Goal: Obtain resource: Download file/media

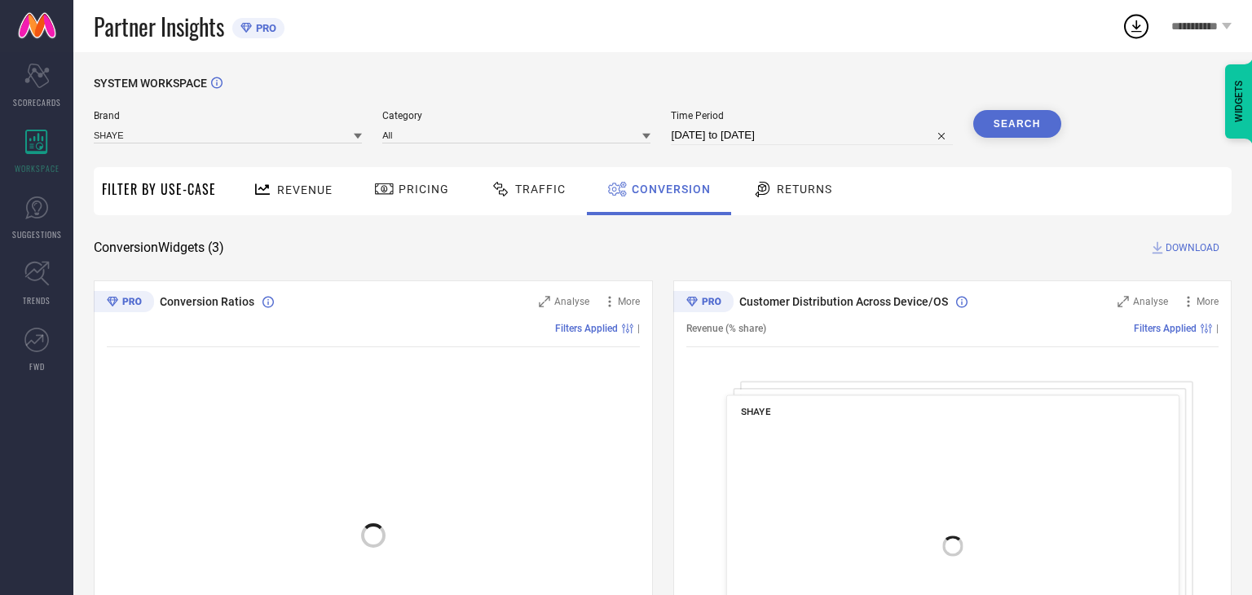
click at [833, 138] on input "06-08-2025 to 05-09-2025" at bounding box center [811, 135] width 281 height 20
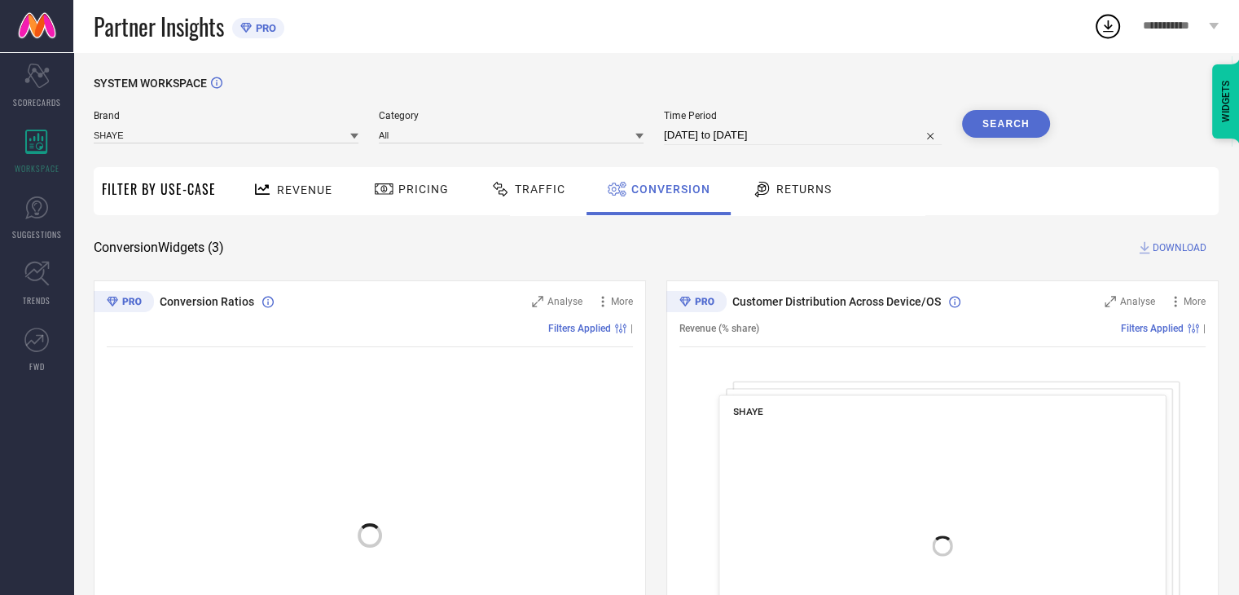
select select "7"
select select "2025"
select select "8"
select select "2025"
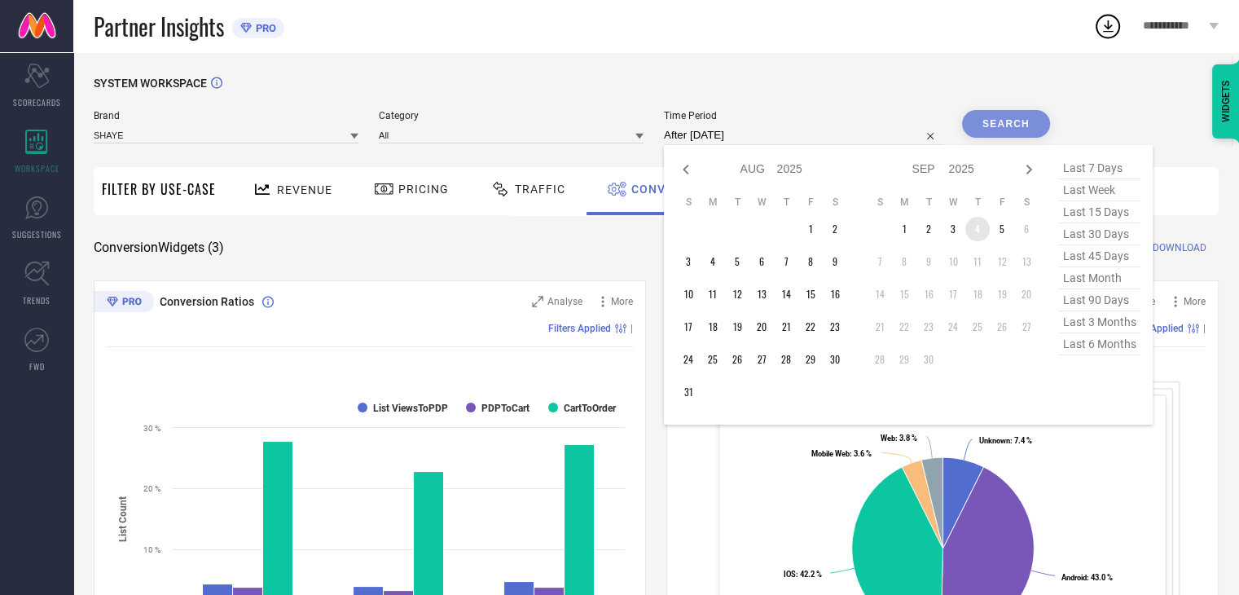
click at [971, 232] on td "4" at bounding box center [978, 229] width 24 height 24
type input "04-09-2025 to 04-09-2025"
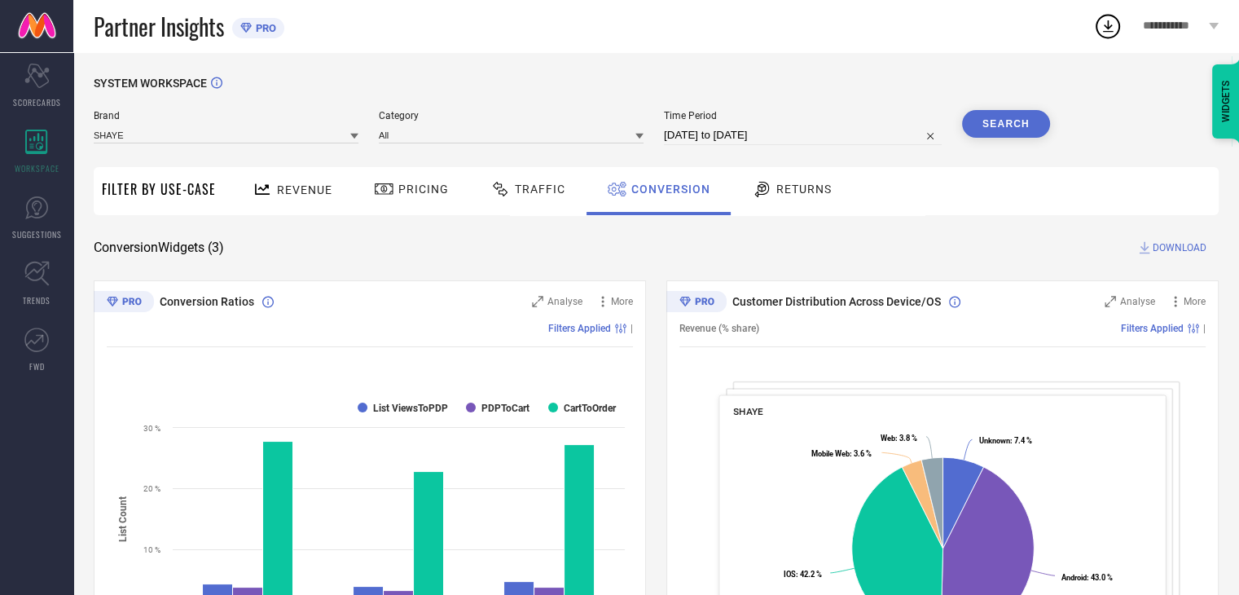
click at [974, 136] on button "Search" at bounding box center [1006, 124] width 88 height 28
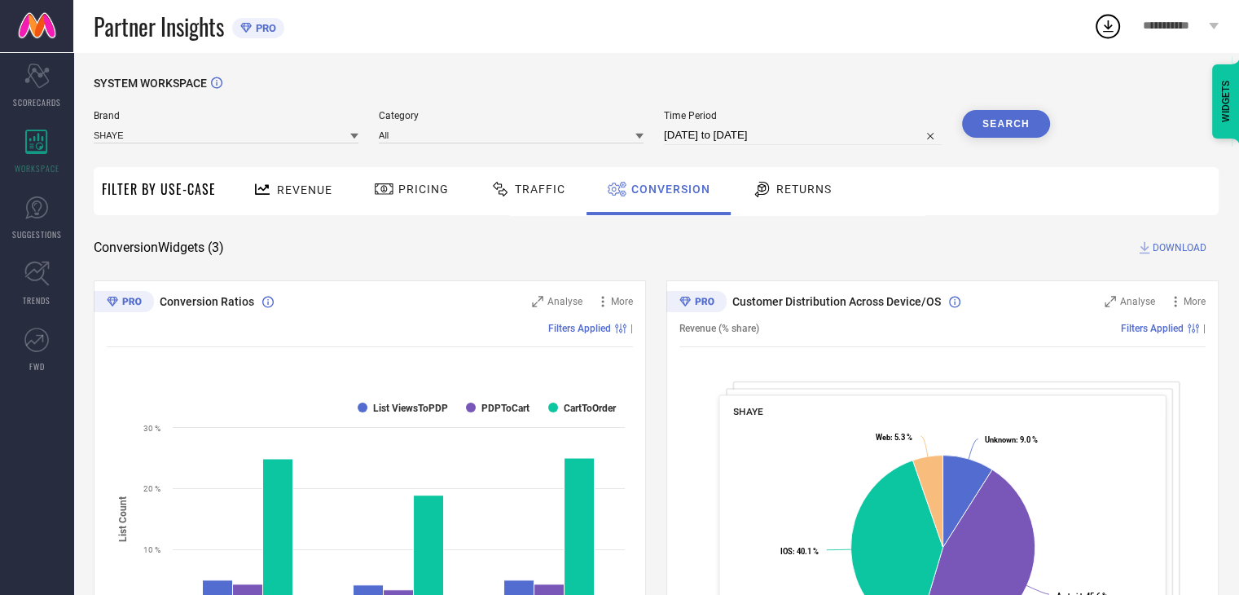
click at [1182, 249] on span "DOWNLOAD" at bounding box center [1180, 248] width 54 height 16
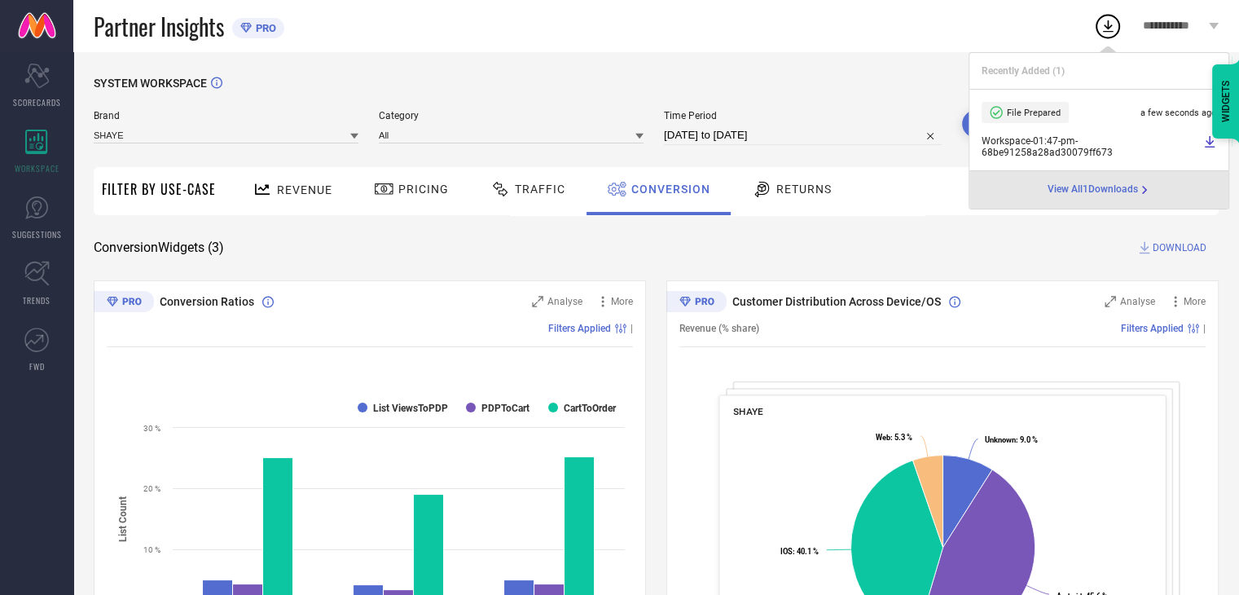
select select "8"
select select "2025"
select select "9"
select select "2025"
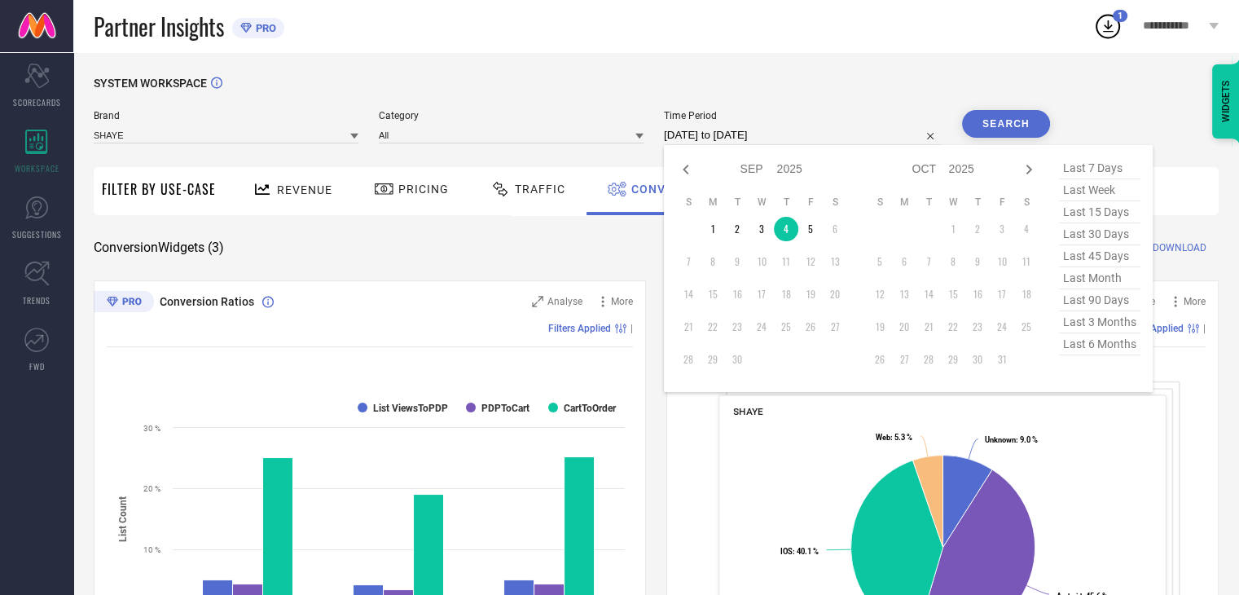
click at [843, 143] on input "04-09-2025 to 04-09-2025" at bounding box center [803, 135] width 278 height 20
click at [816, 231] on td "5" at bounding box center [811, 229] width 24 height 24
type input "05-09-2025 to 05-09-2025"
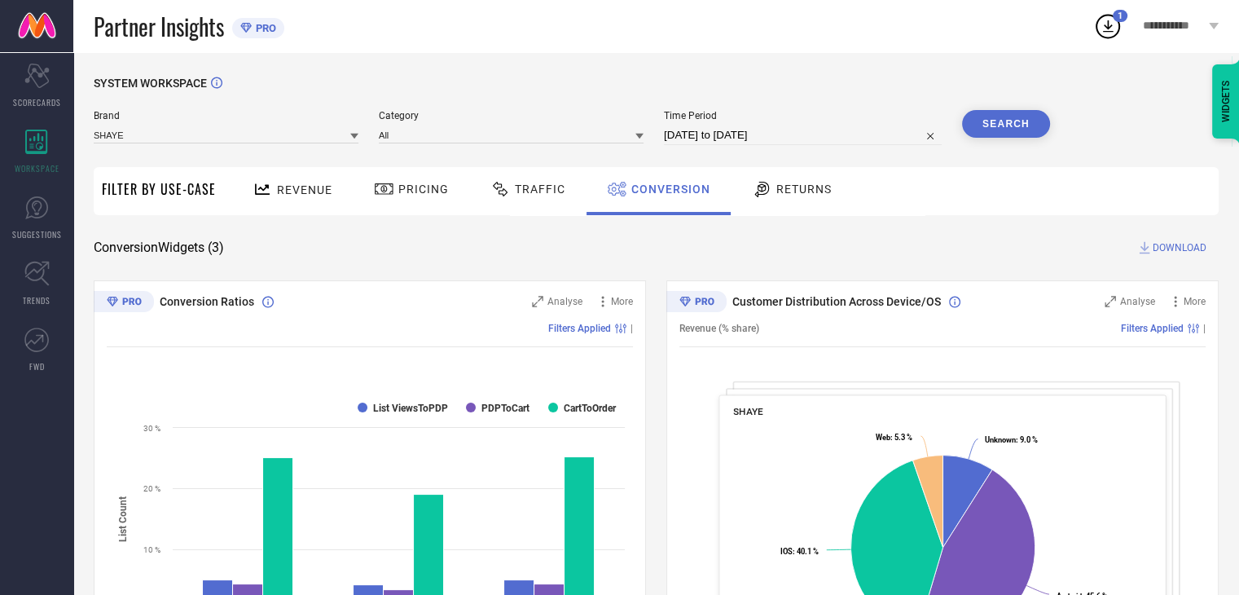
click at [994, 128] on button "Search" at bounding box center [1006, 124] width 88 height 28
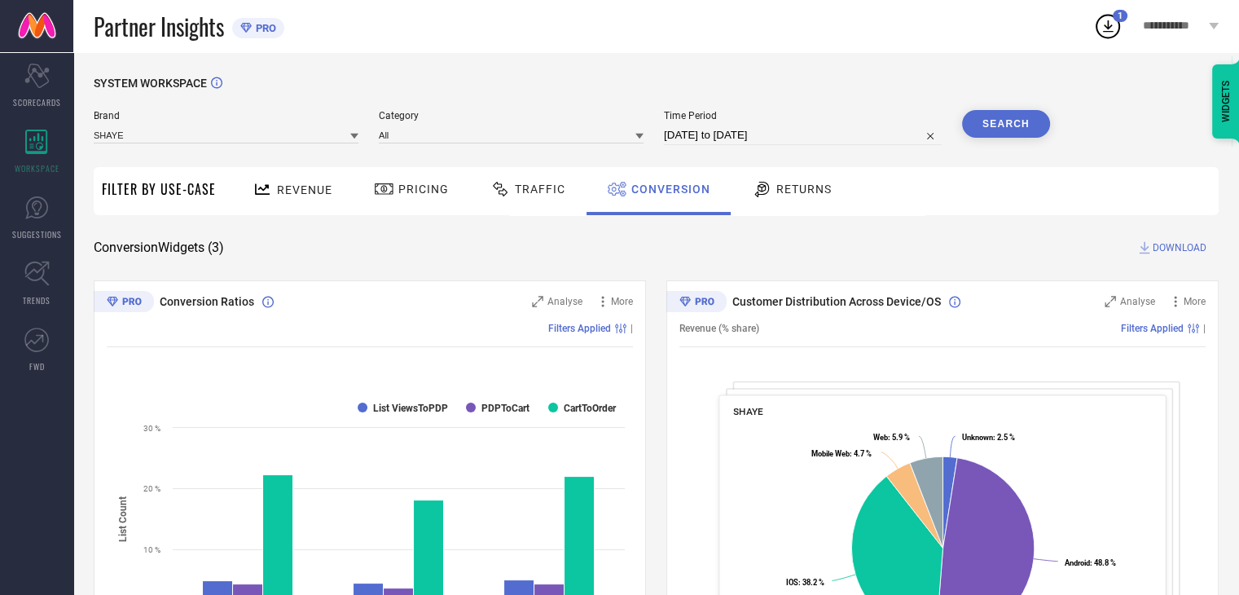
click at [1176, 245] on span "DOWNLOAD" at bounding box center [1180, 248] width 54 height 16
